Goal: Task Accomplishment & Management: Use online tool/utility

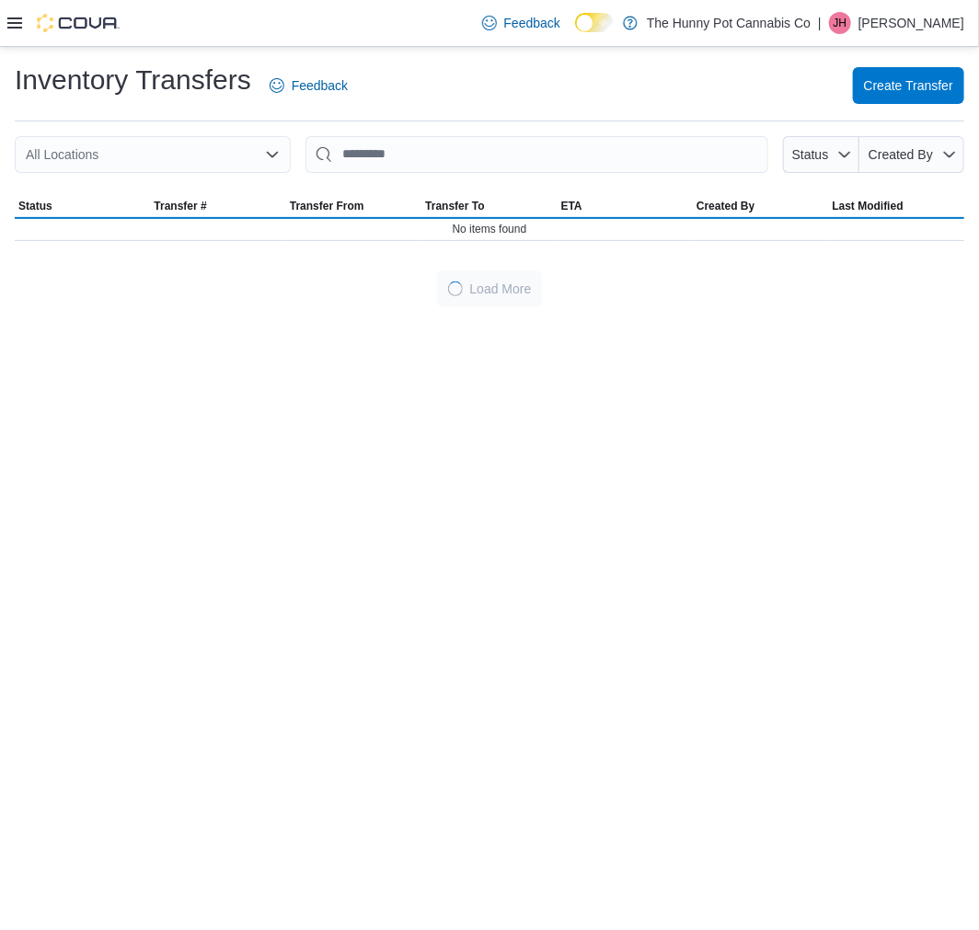
click at [205, 163] on div "All Locations" at bounding box center [153, 154] width 276 height 37
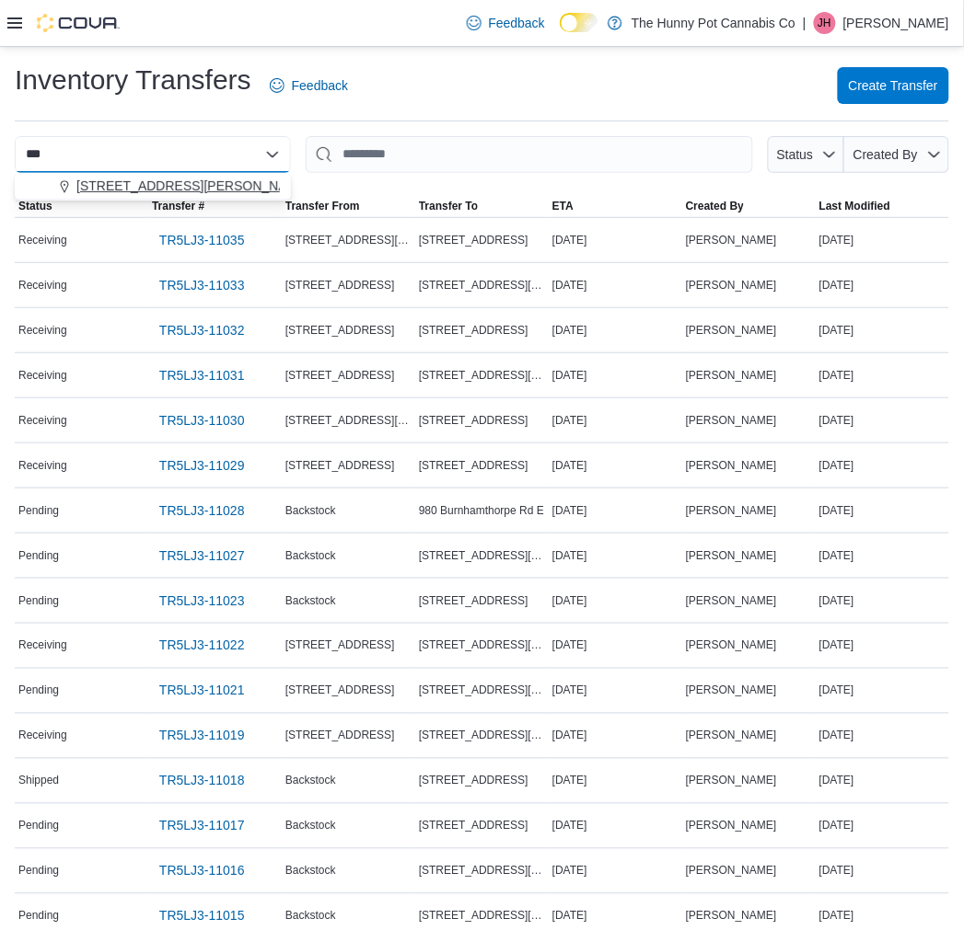
type input "***"
click at [194, 189] on div "[STREET_ADDRESS][PERSON_NAME]" at bounding box center [164, 186] width 232 height 18
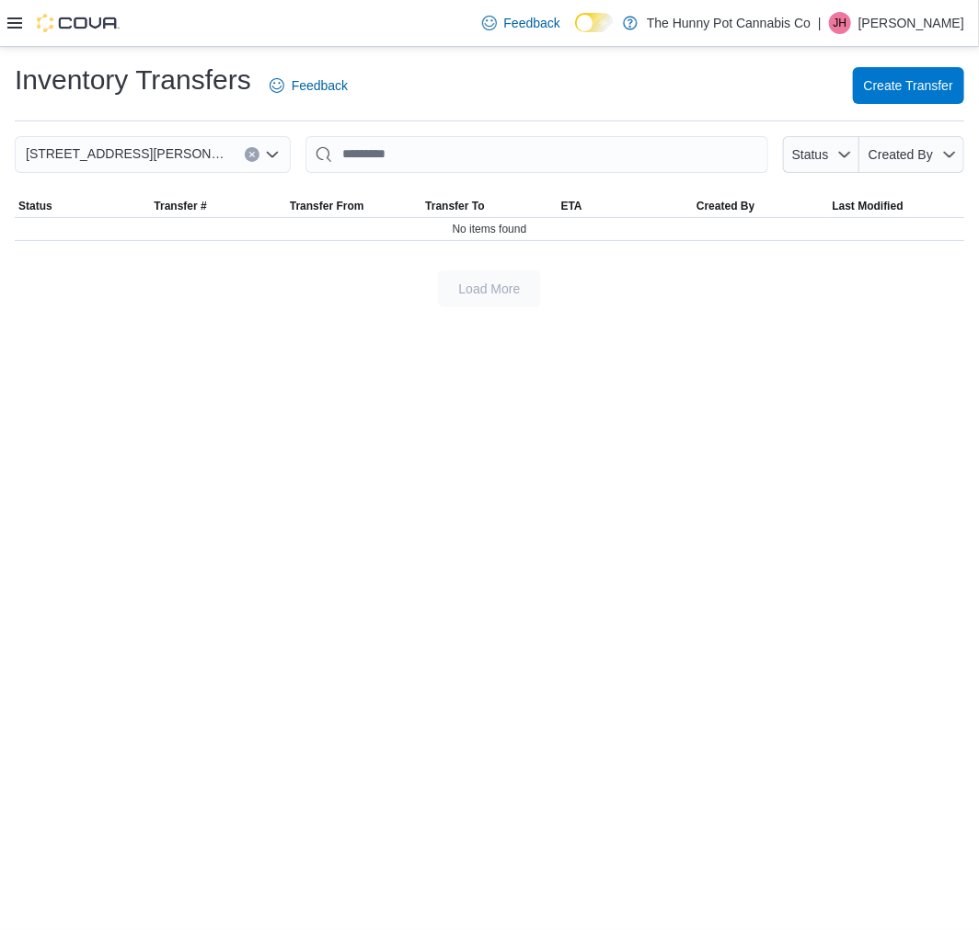
click at [147, 156] on div "[STREET_ADDRESS][PERSON_NAME]" at bounding box center [153, 154] width 276 height 37
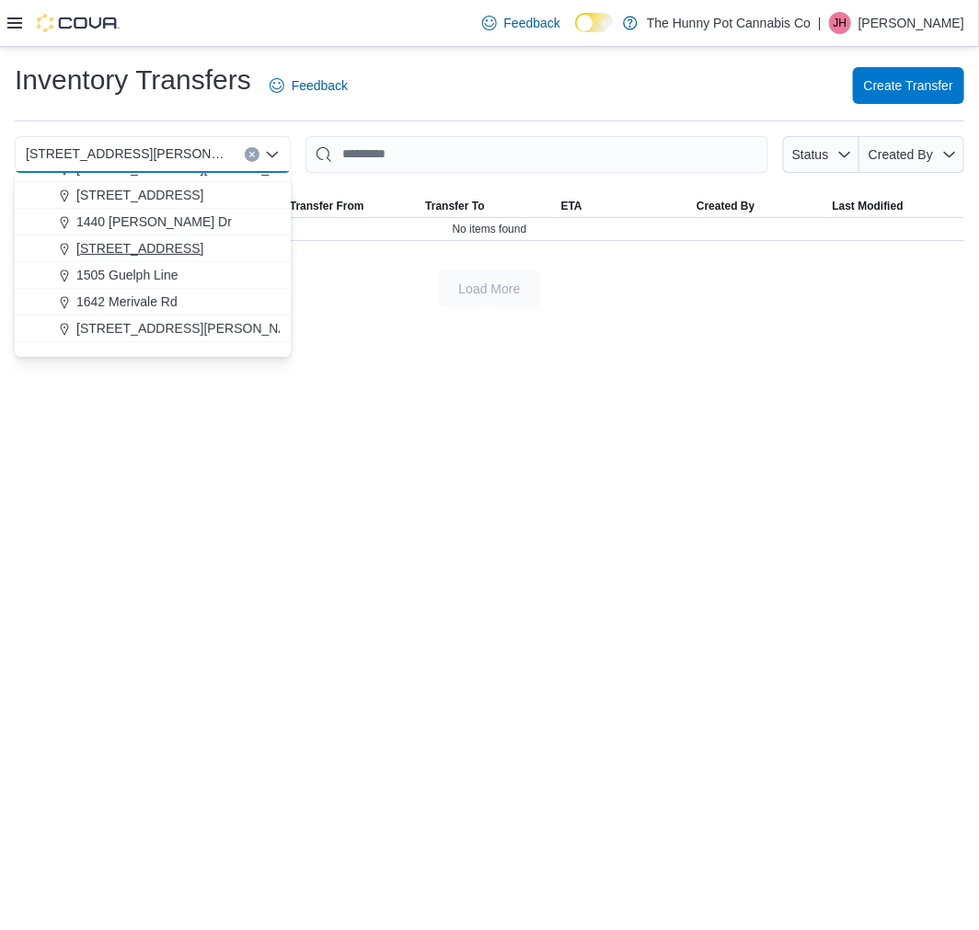
scroll to position [102, 0]
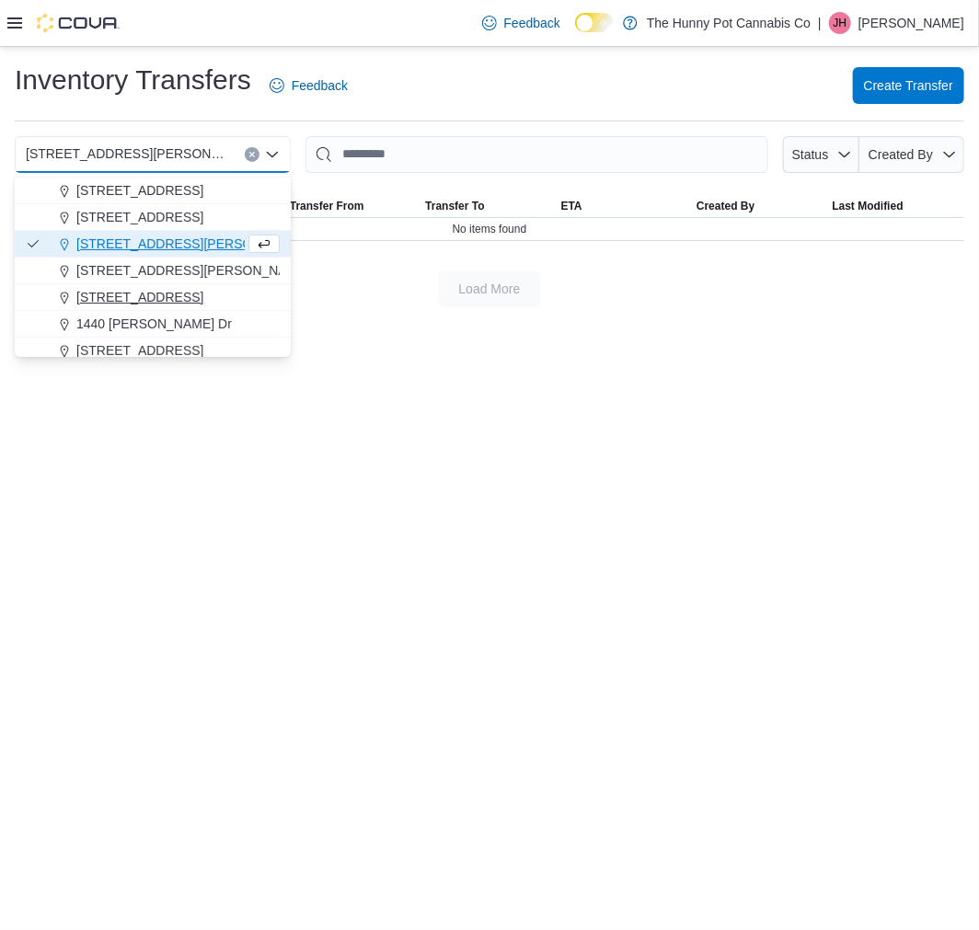
click at [138, 296] on span "[STREET_ADDRESS]" at bounding box center [139, 297] width 127 height 18
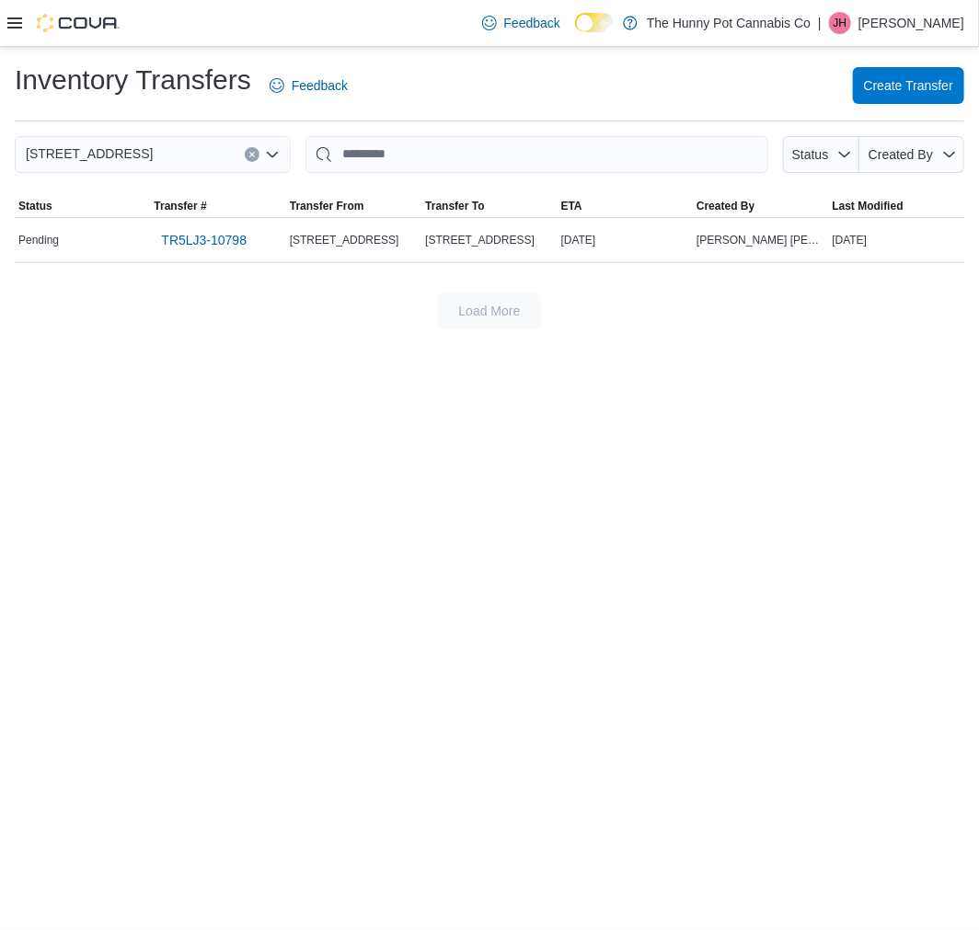
click at [156, 158] on div "1405 Carling Ave Combo box. Selected. [STREET_ADDRESS] Press Backspace to delet…" at bounding box center [153, 154] width 276 height 37
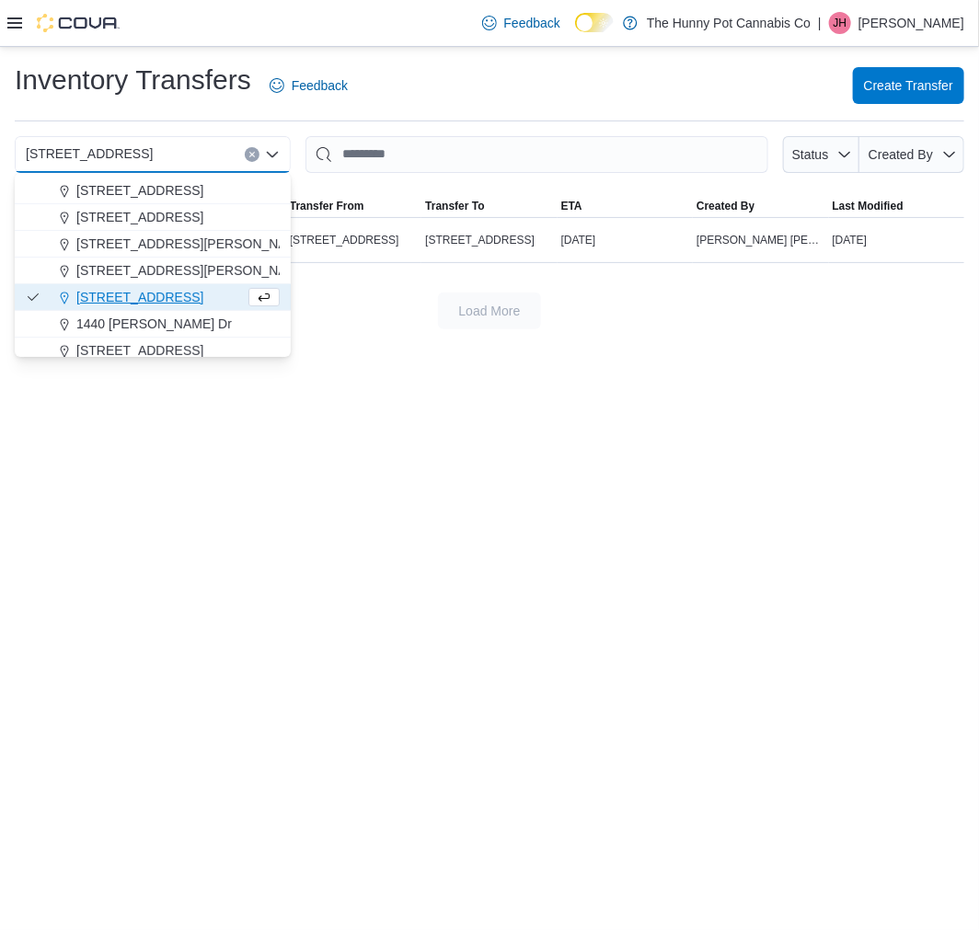
scroll to position [204, 0]
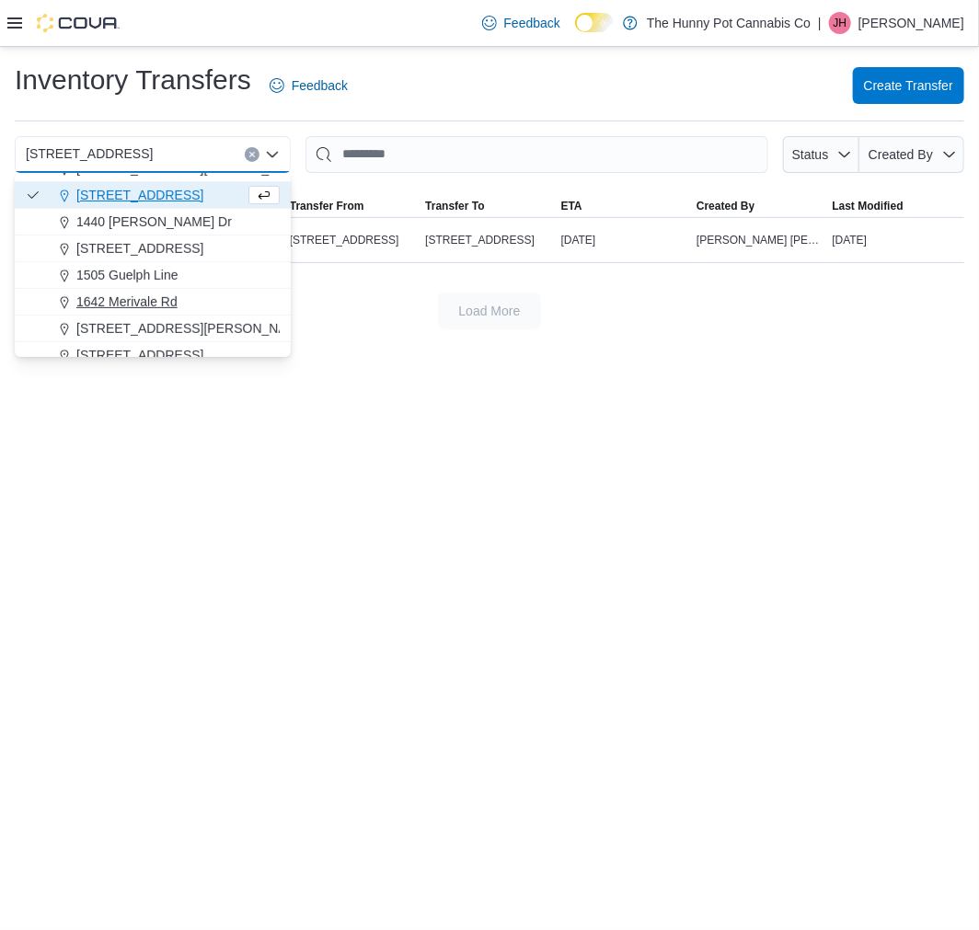
click at [149, 293] on span "1642 Merivale Rd" at bounding box center [126, 302] width 101 height 18
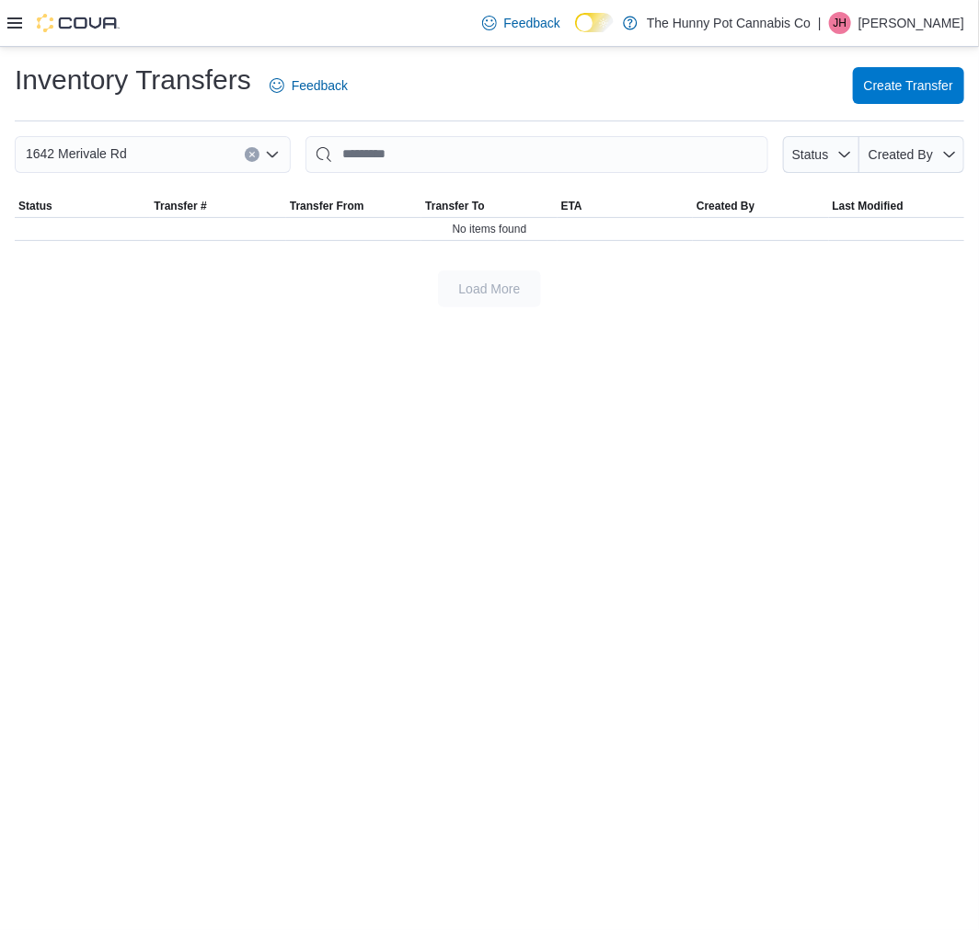
click at [201, 157] on div "1642 Merivale Rd" at bounding box center [153, 154] width 276 height 37
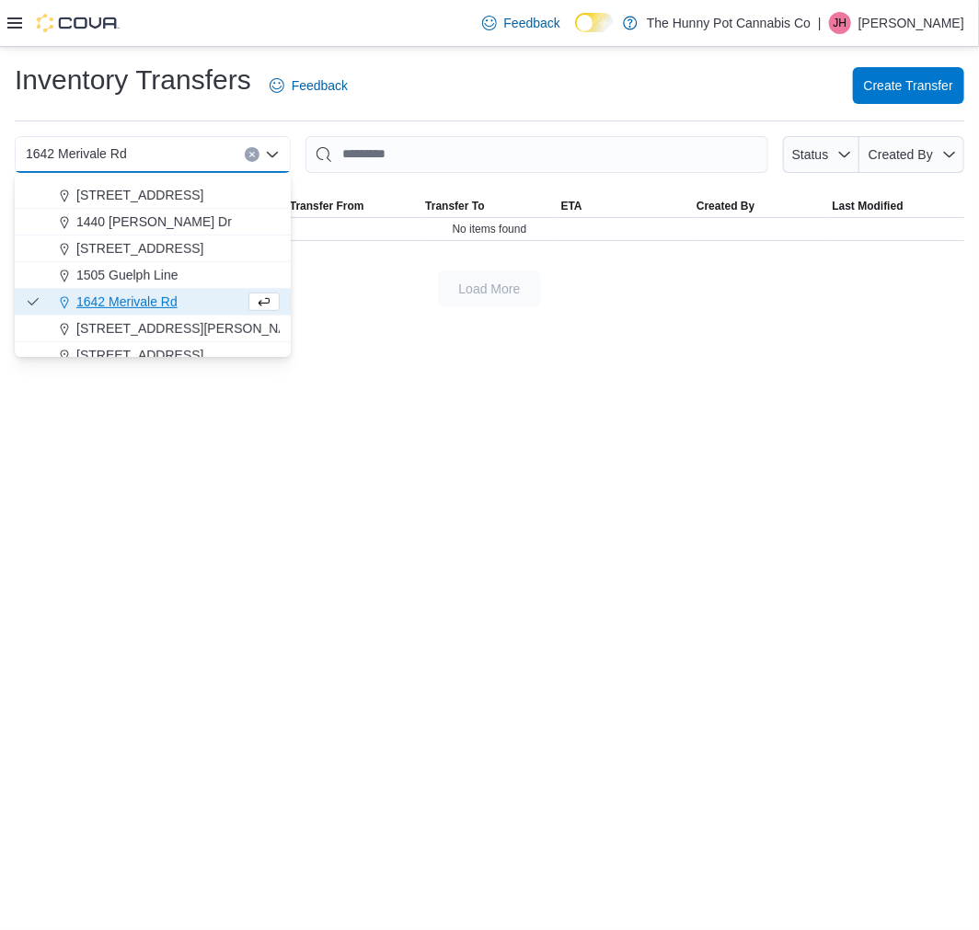
scroll to position [306, 0]
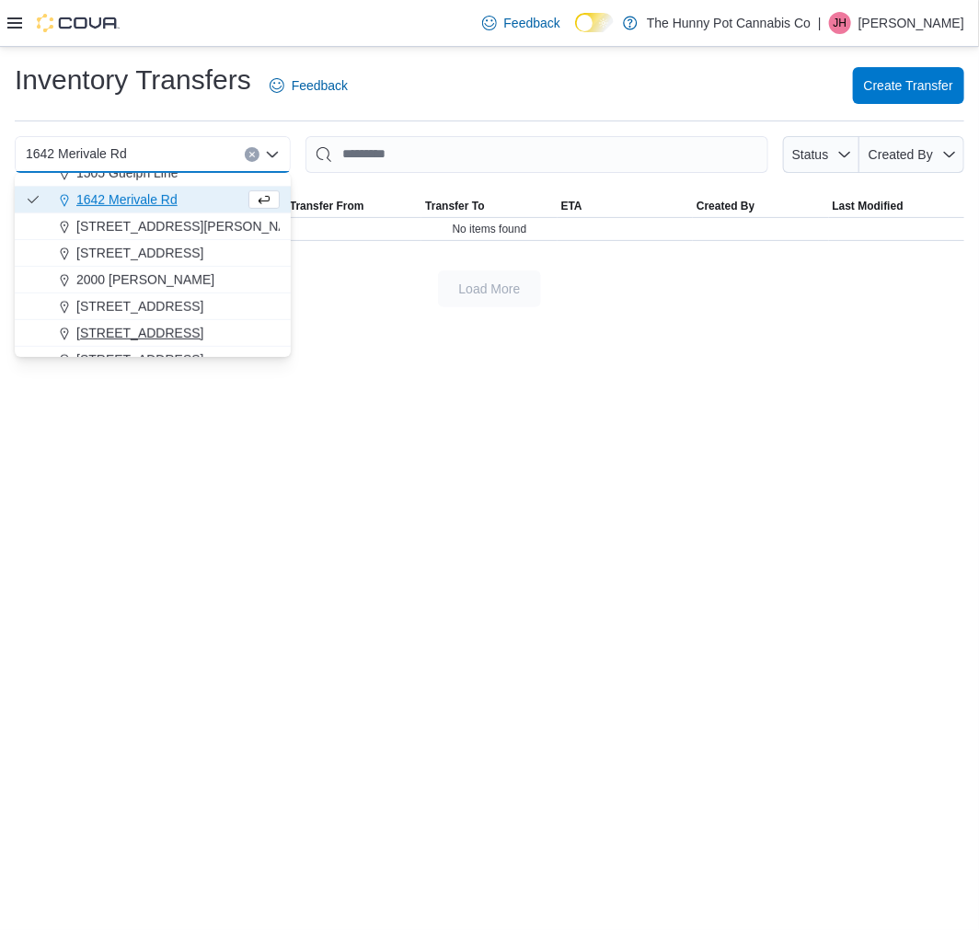
click at [144, 326] on span "[STREET_ADDRESS]" at bounding box center [139, 333] width 127 height 18
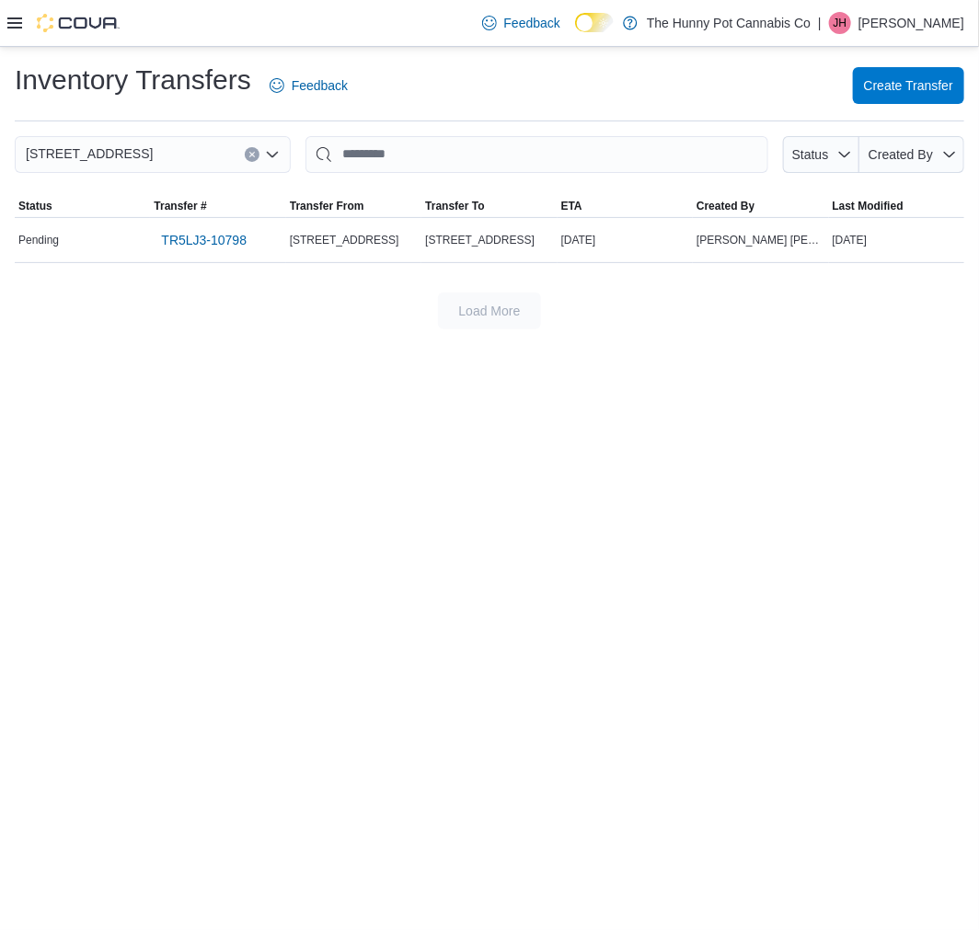
click at [250, 152] on icon "Clear input" at bounding box center [251, 154] width 5 height 5
